Goal: Obtain resource: Obtain resource

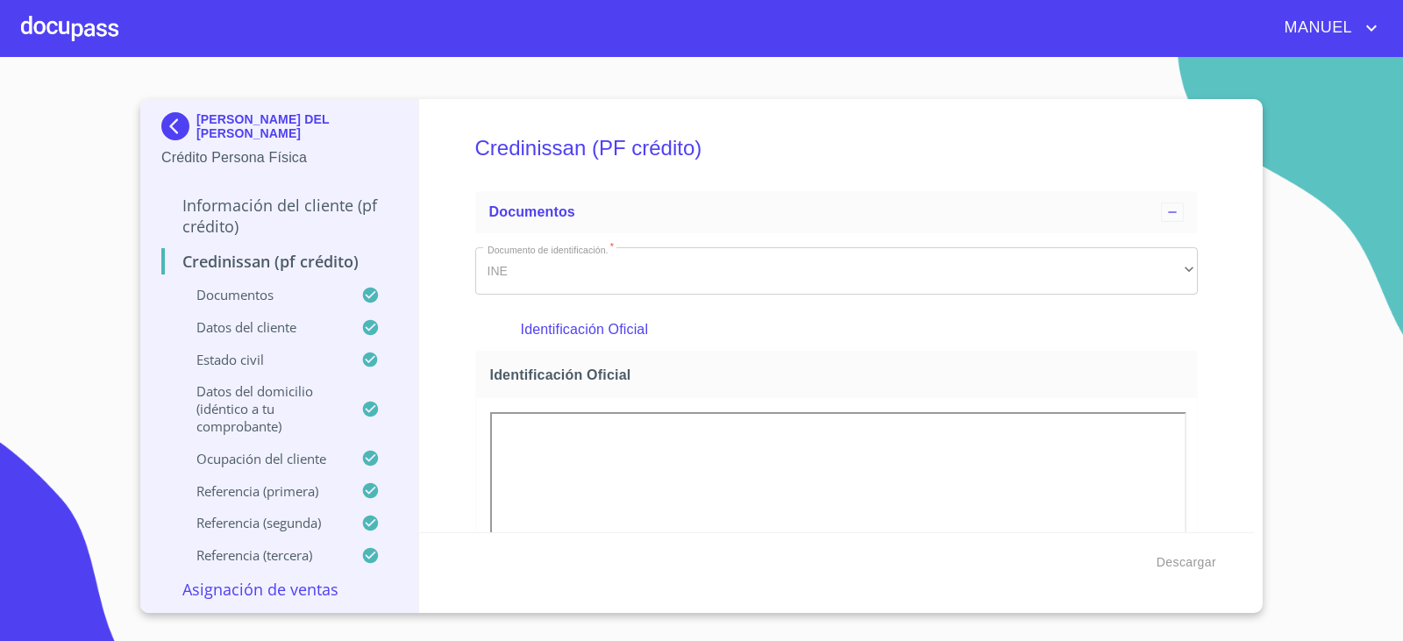
click at [182, 141] on div "[PERSON_NAME] DEL [PERSON_NAME]" at bounding box center [279, 129] width 236 height 35
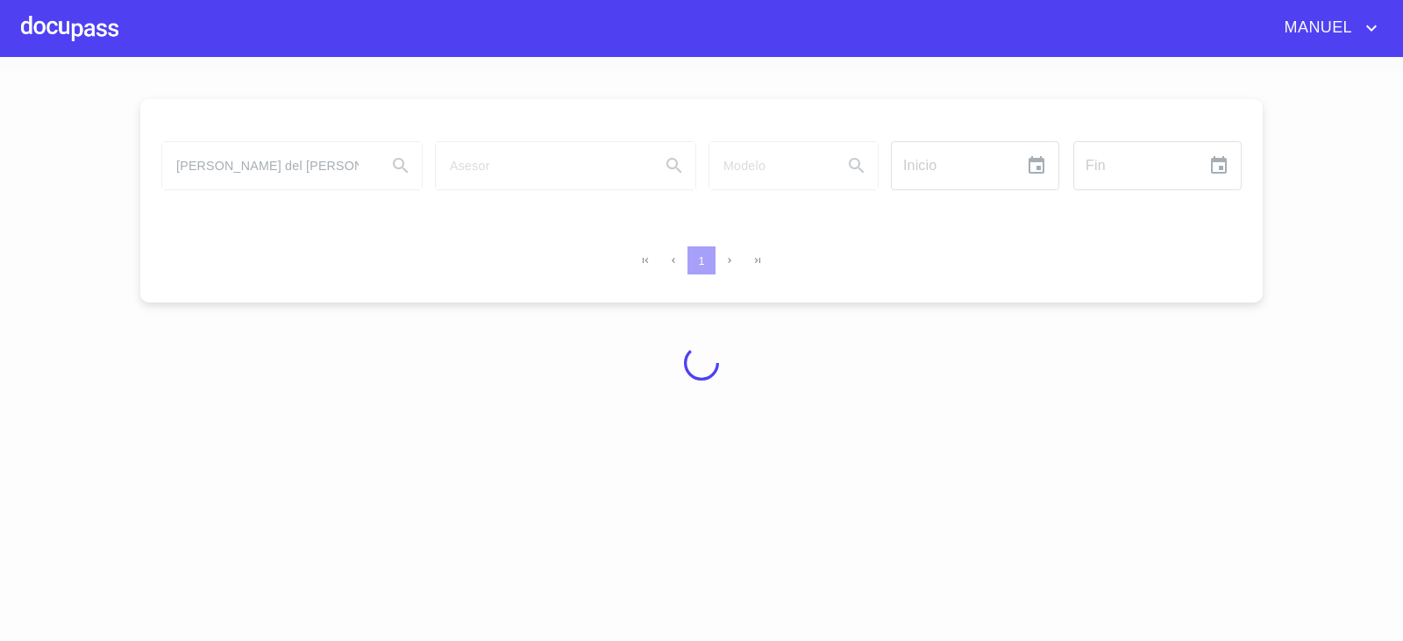
click at [170, 125] on div at bounding box center [701, 363] width 1403 height 584
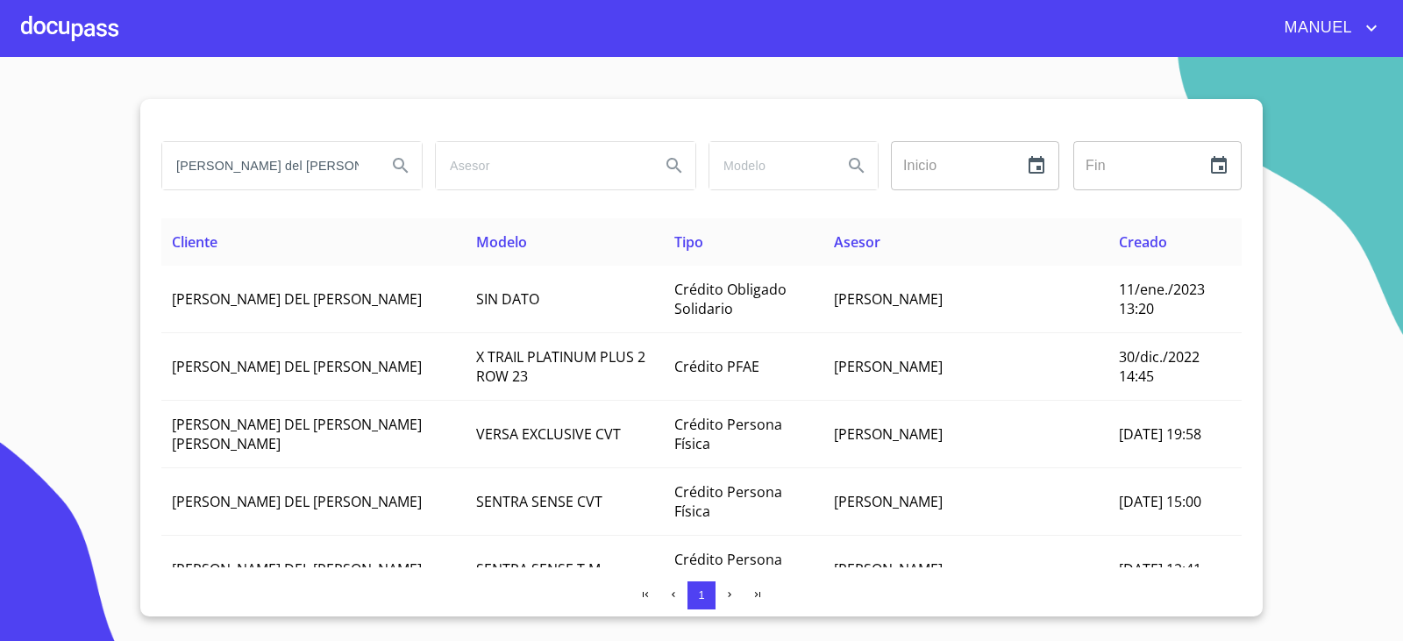
drag, startPoint x: 339, startPoint y: 174, endPoint x: 0, endPoint y: 195, distance: 340.0
click at [0, 195] on section "[PERSON_NAME] del [PERSON_NAME] Inicio ​ Fin ​ Cliente Modelo Tipo Asesor Cread…" at bounding box center [701, 349] width 1403 height 584
type input "OCEAN TOYS"
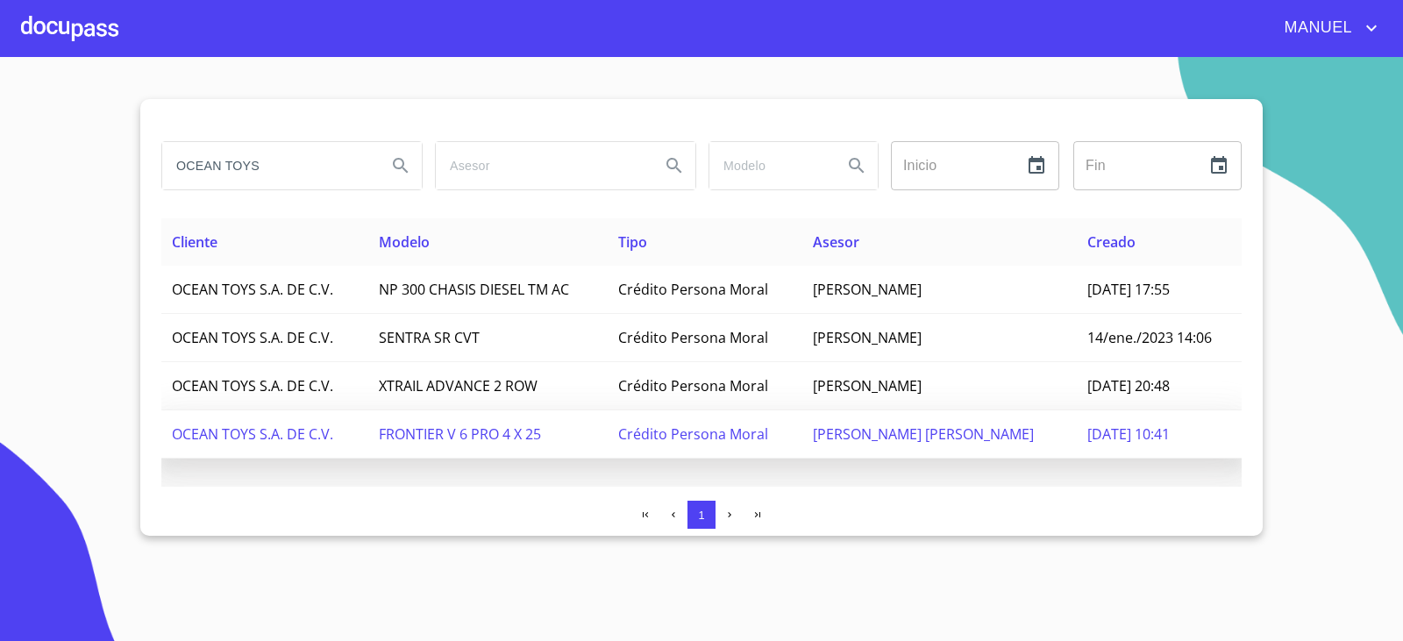
click at [294, 433] on span "OCEAN TOYS S.A. DE C.V." at bounding box center [252, 433] width 161 height 19
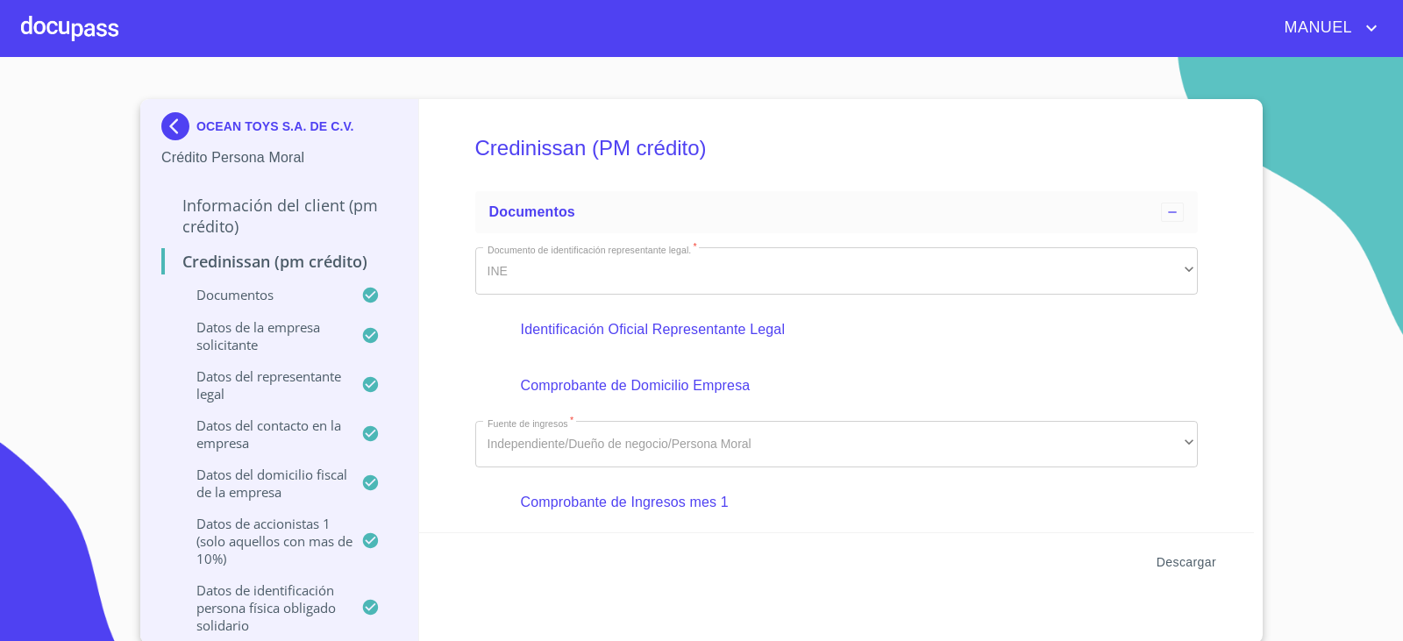
click at [1177, 560] on span "Descargar" at bounding box center [1187, 563] width 60 height 22
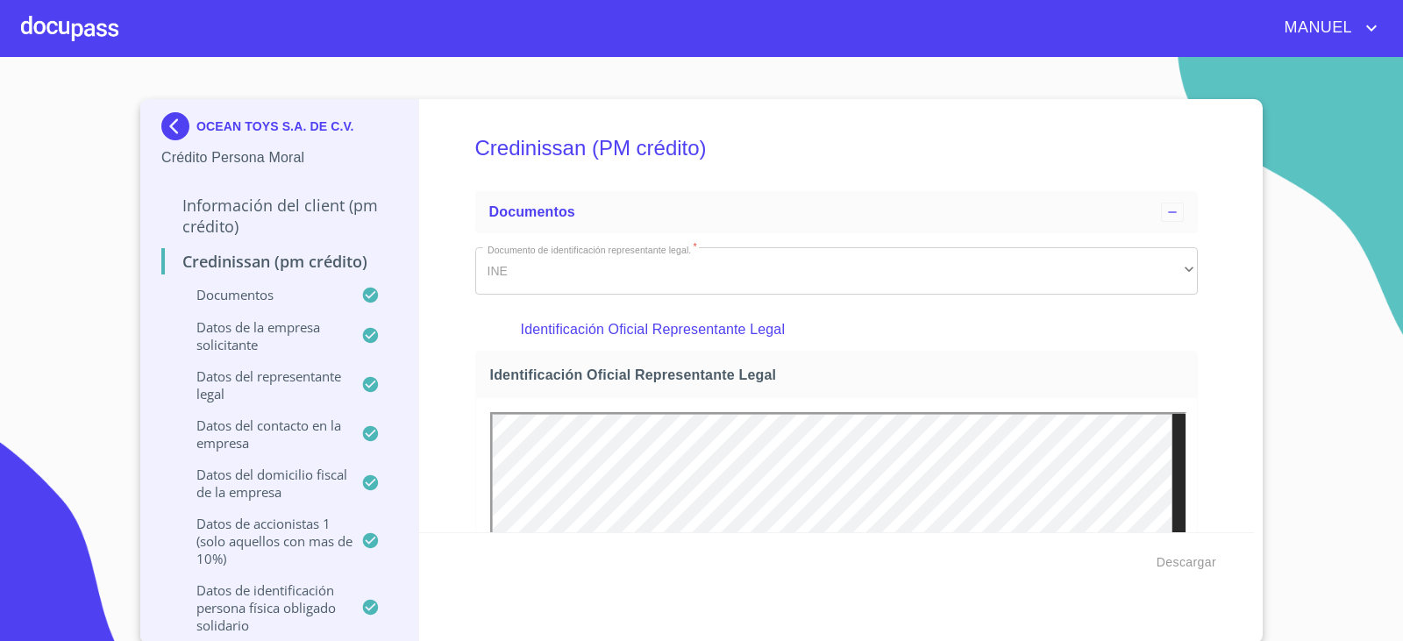
click at [161, 119] on img at bounding box center [178, 126] width 35 height 28
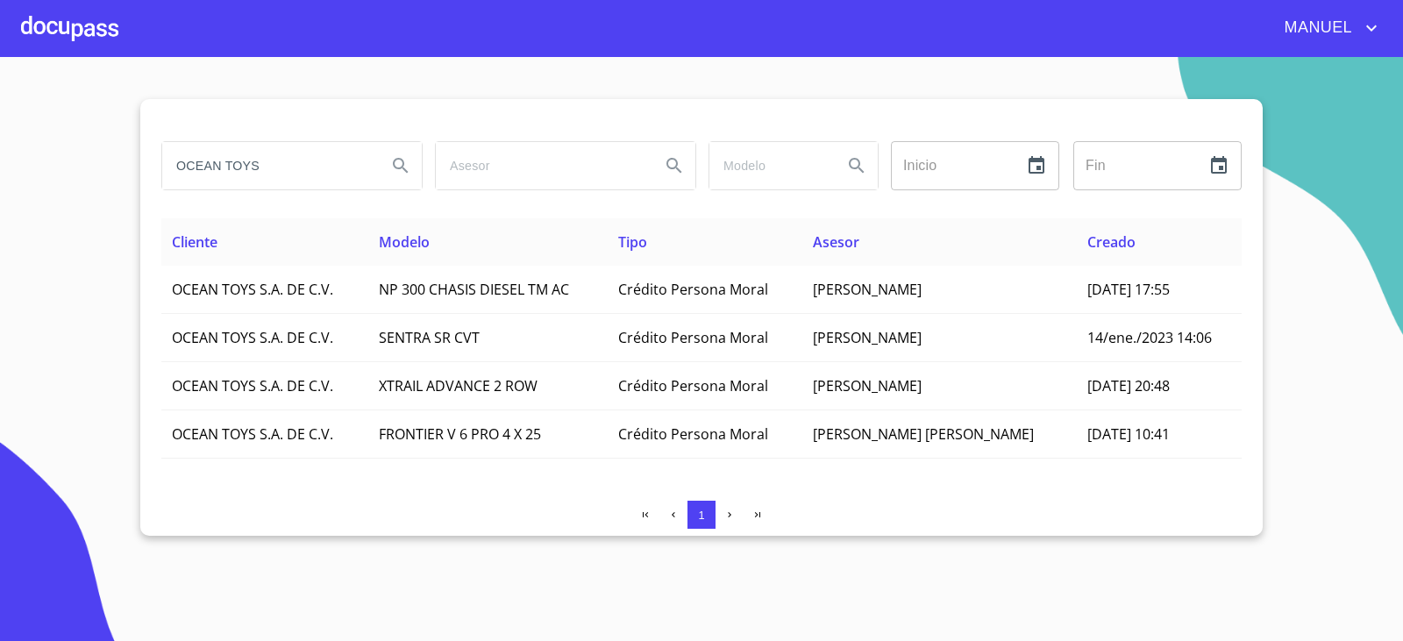
drag, startPoint x: 288, startPoint y: 170, endPoint x: 118, endPoint y: 196, distance: 171.3
click at [118, 196] on section "OCEAN TOYS Inicio ​ Fin ​ Cliente Modelo Tipo Asesor Creado OCEAN TOYS S.A. DE …" at bounding box center [701, 349] width 1403 height 584
type input "[PERSON_NAME]"
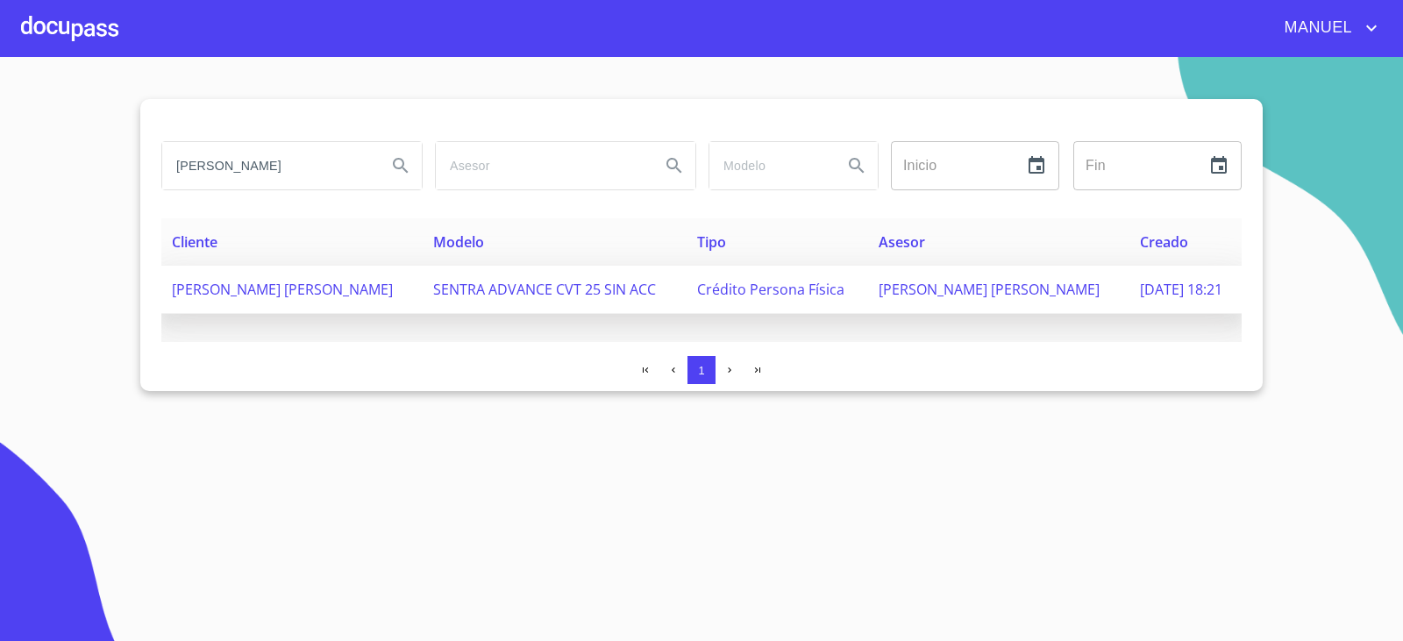
click at [388, 294] on td "[PERSON_NAME] [PERSON_NAME]" at bounding box center [291, 290] width 261 height 48
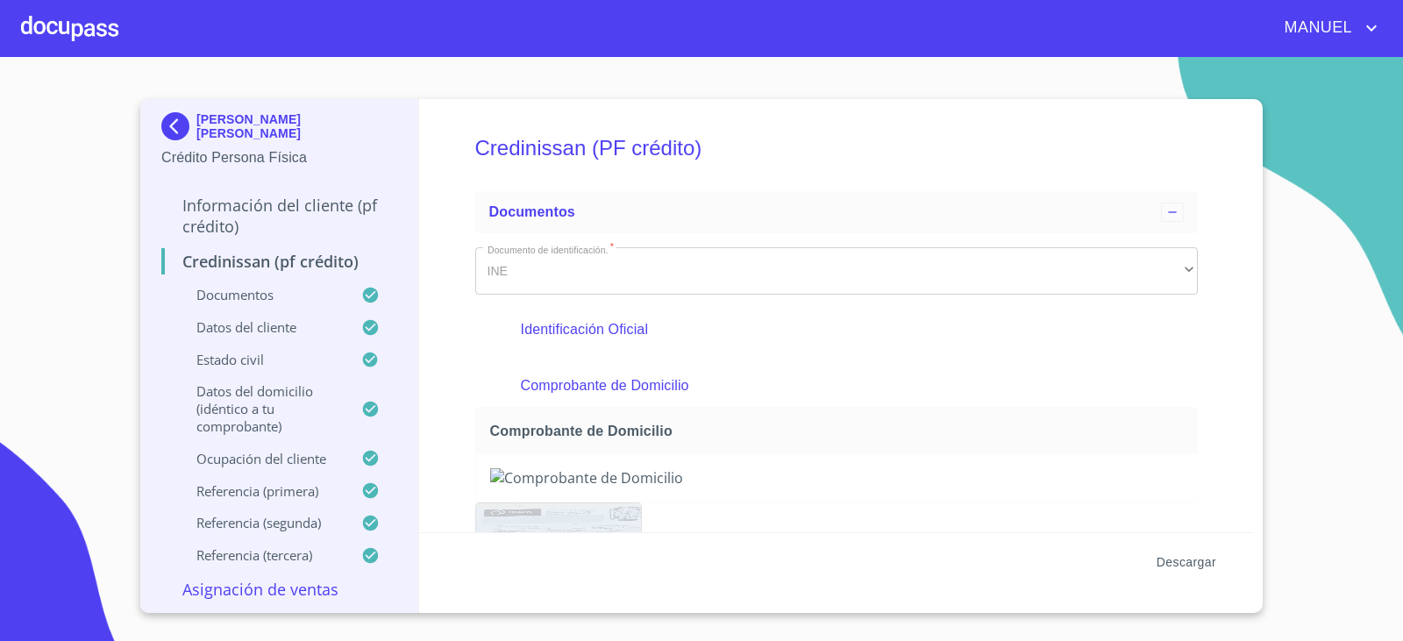
click at [1172, 550] on button "Descargar" at bounding box center [1187, 562] width 74 height 32
